Goal: Task Accomplishment & Management: Use online tool/utility

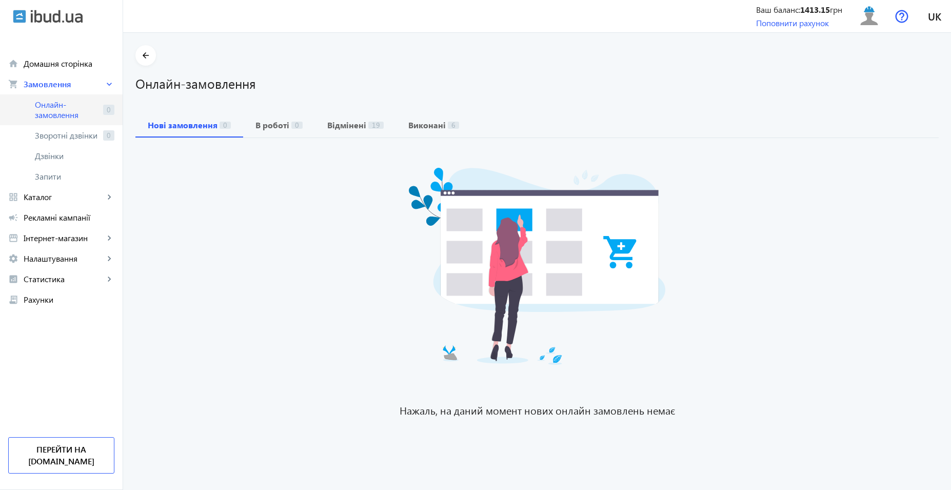
click at [84, 114] on span "Онлайн-замовлення" at bounding box center [67, 110] width 64 height 21
click at [64, 110] on span "Онлайн-замовлення" at bounding box center [67, 110] width 64 height 21
